Goal: Task Accomplishment & Management: Manage account settings

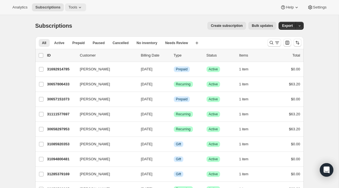
click at [73, 9] on span "Tools" at bounding box center [72, 7] width 9 height 5
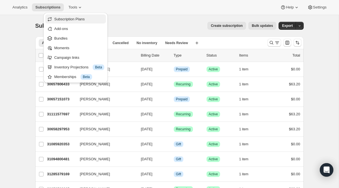
click at [72, 17] on span "Subscription Plans" at bounding box center [69, 19] width 31 height 4
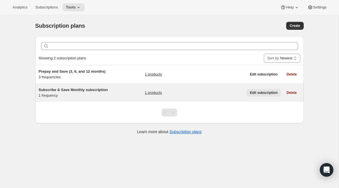
click at [265, 97] on button "Edit subscription" at bounding box center [263, 93] width 34 height 8
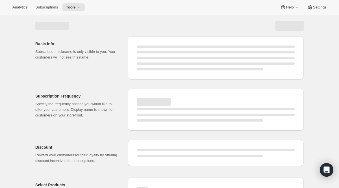
select select "WEEK"
select select "MONTH"
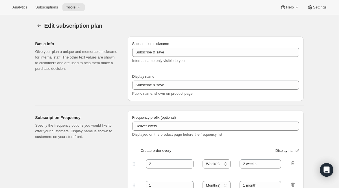
type input "Subscribe & Save Monthly subscription"
type input "Subscribe & Save 20%"
type input "1"
select select "MONTH"
type input "1 month"
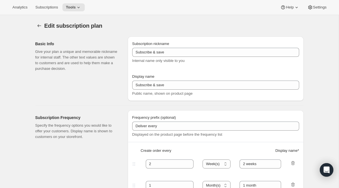
type input "20"
checkbox input "true"
select select "MONTHDAY"
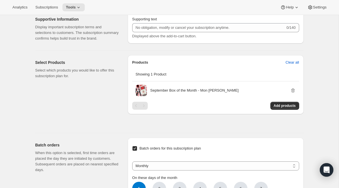
scroll to position [296, 0]
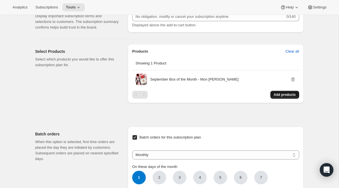
click at [279, 97] on span "Add products" at bounding box center [285, 94] width 22 height 5
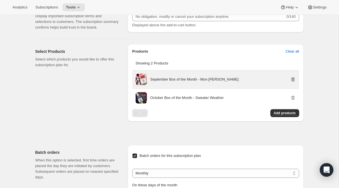
click at [291, 81] on icon "button" at bounding box center [293, 79] width 4 height 4
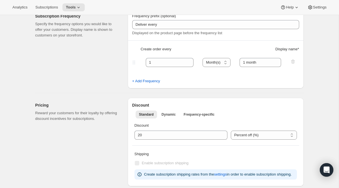
scroll to position [0, 0]
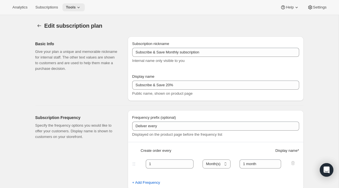
click at [75, 10] on button "Tools" at bounding box center [73, 7] width 22 height 8
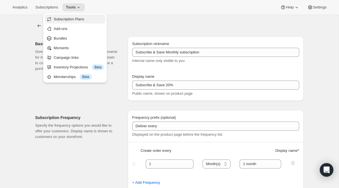
click at [74, 18] on span "Subscription Plans" at bounding box center [69, 19] width 31 height 4
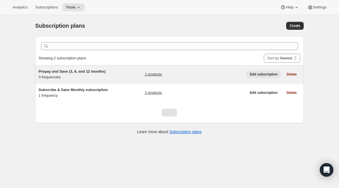
click at [266, 74] on span "Edit subscription" at bounding box center [264, 74] width 28 height 5
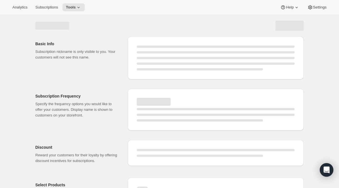
select select "WEEK"
select select "MONTH"
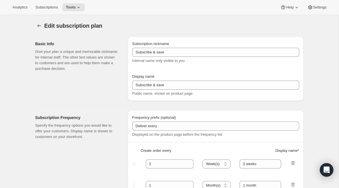
type input "Prepay and Save (3, 6, and 12 months)"
type input "[DATE] Month Subscriptions"
checkbox input "true"
select select "MONTH"
select select "MONTHDAY"
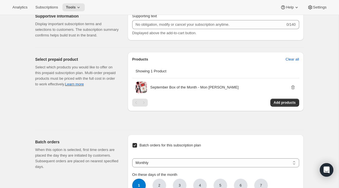
scroll to position [721, 0]
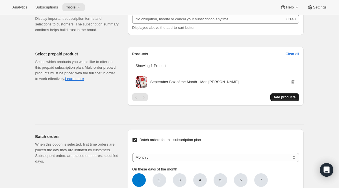
click at [281, 99] on span "Add products" at bounding box center [285, 97] width 22 height 5
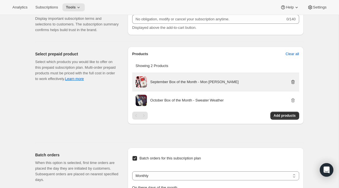
click at [293, 84] on icon "button" at bounding box center [293, 82] width 4 height 4
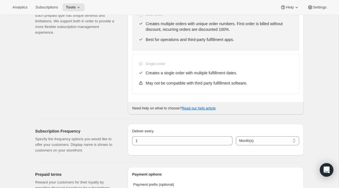
scroll to position [0, 0]
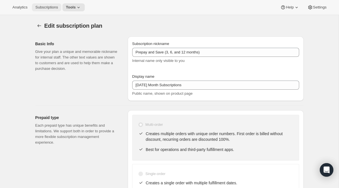
click at [47, 10] on button "Subscriptions" at bounding box center [46, 7] width 29 height 8
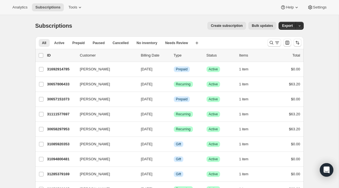
click at [263, 27] on span "Bulk updates" at bounding box center [262, 25] width 21 height 5
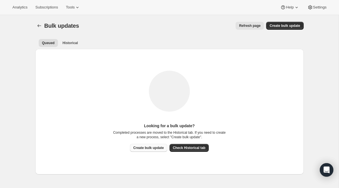
click at [156, 145] on span "Create bulk update" at bounding box center [148, 147] width 31 height 5
select select "14"
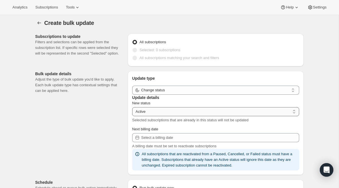
scroll to position [13, 0]
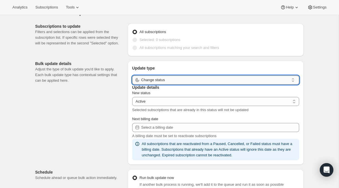
click at [217, 84] on input "Change status" at bounding box center [215, 79] width 148 height 9
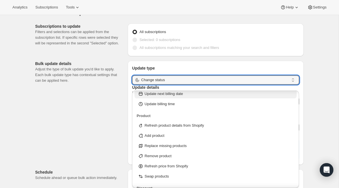
scroll to position [59, 0]
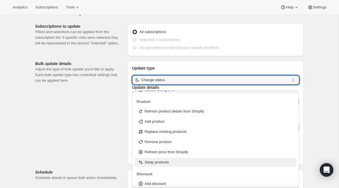
click at [183, 162] on div "Swap products" at bounding box center [216, 162] width 156 height 6
type input "Swap products"
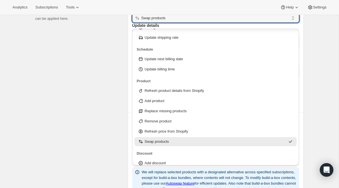
scroll to position [92, 0]
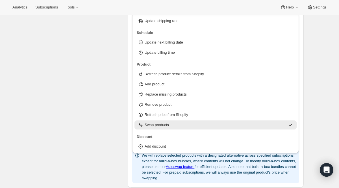
click at [49, 132] on div "Subscriptions to update Filters and selections can be applied from the subscrip…" at bounding box center [167, 158] width 273 height 436
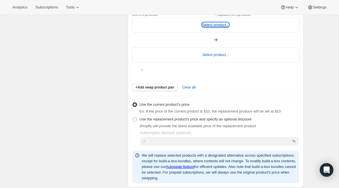
click at [202, 27] on button "Select product..." at bounding box center [215, 25] width 27 height 4
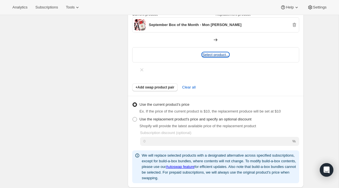
click at [229, 53] on button "Select product..." at bounding box center [215, 55] width 27 height 4
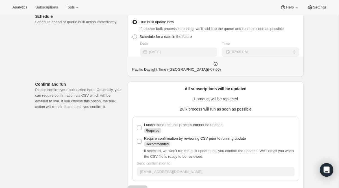
scroll to position [285, 0]
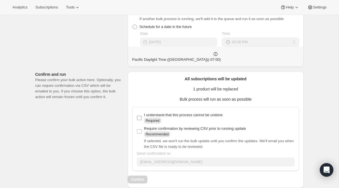
click at [139, 116] on input "I understand that this process cannot be undone Required" at bounding box center [139, 118] width 5 height 5
checkbox input "true"
click at [140, 129] on input "Require confirmation by reviewing CSV prior to running update Recommended" at bounding box center [139, 131] width 5 height 5
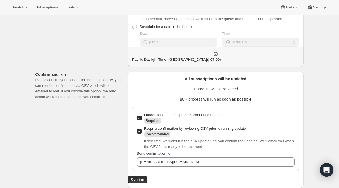
click at [138, 129] on input "Require confirmation by reviewing CSV prior to running update Recommended" at bounding box center [139, 131] width 5 height 5
checkbox input "false"
click at [144, 177] on span "Confirm" at bounding box center [137, 179] width 13 height 5
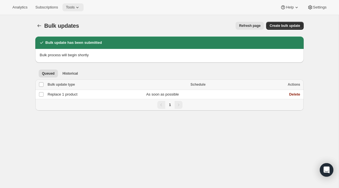
click at [75, 8] on span "Tools" at bounding box center [70, 7] width 9 height 5
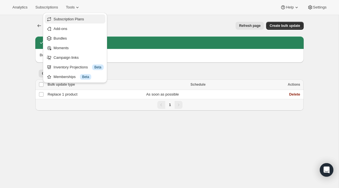
click at [74, 16] on button "Subscription Plans" at bounding box center [75, 18] width 61 height 9
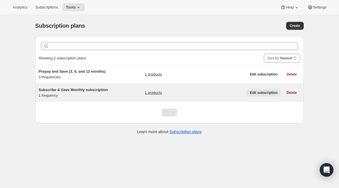
click at [255, 97] on button "Edit subscription" at bounding box center [263, 93] width 34 height 8
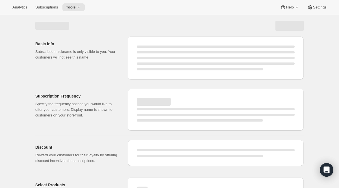
select select "WEEK"
select select "MONTH"
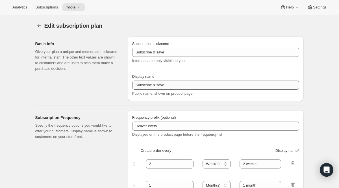
type input "Subscribe & Save Monthly subscription"
type input "Subscribe & Save 20%"
type input "1"
type input "1 month"
type input "20"
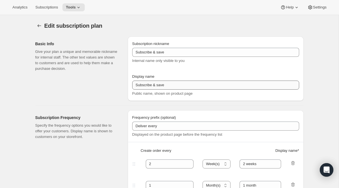
checkbox input "true"
select select "MONTHDAY"
click at [79, 6] on icon at bounding box center [79, 8] width 6 height 6
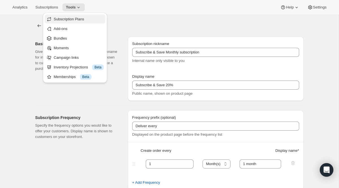
click at [77, 19] on span "Subscription Plans" at bounding box center [69, 19] width 31 height 4
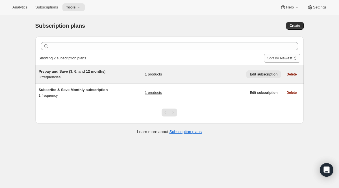
click at [252, 75] on span "Edit subscription" at bounding box center [264, 74] width 28 height 5
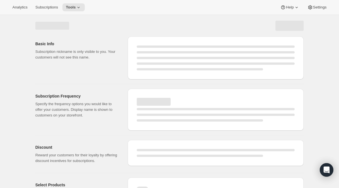
select select "WEEK"
select select "MONTH"
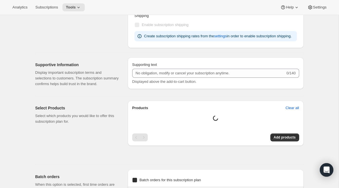
type input "Prepay and Save (3, 6, and 12 months)"
type input "[DATE] Month Subscriptions"
checkbox input "true"
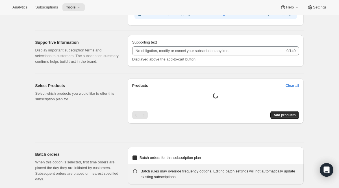
select select "MONTH"
select select "MONTHDAY"
